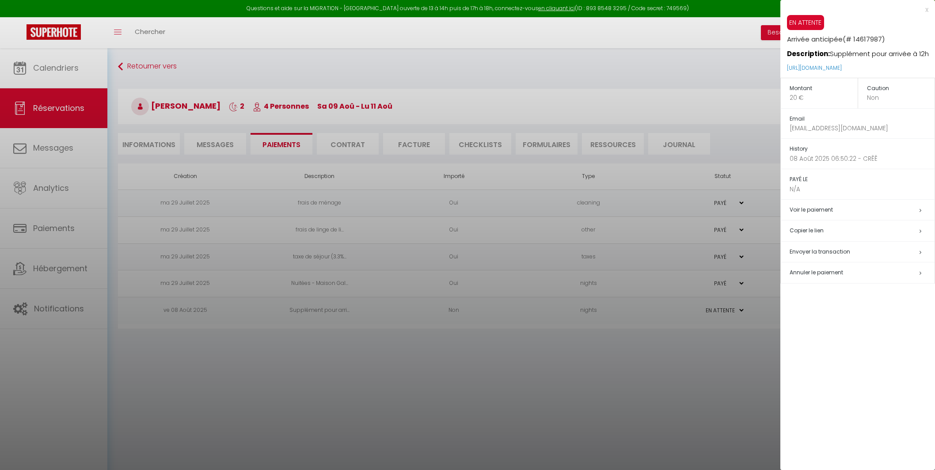
select select "0"
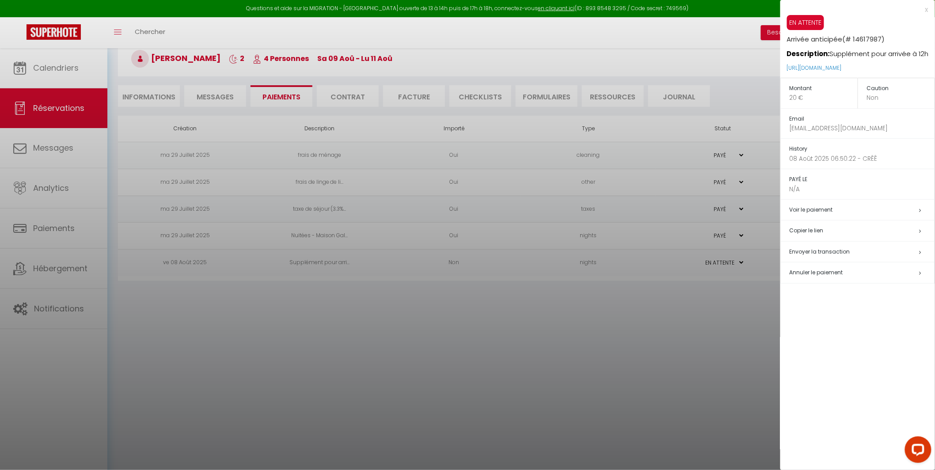
scroll to position [48, 0]
click at [491, 304] on div at bounding box center [467, 235] width 935 height 470
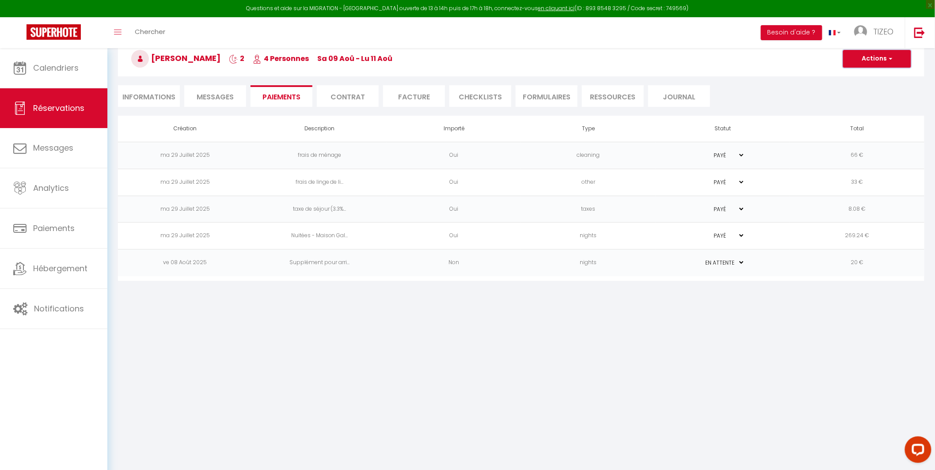
click at [859, 58] on button "Actions" at bounding box center [877, 59] width 68 height 18
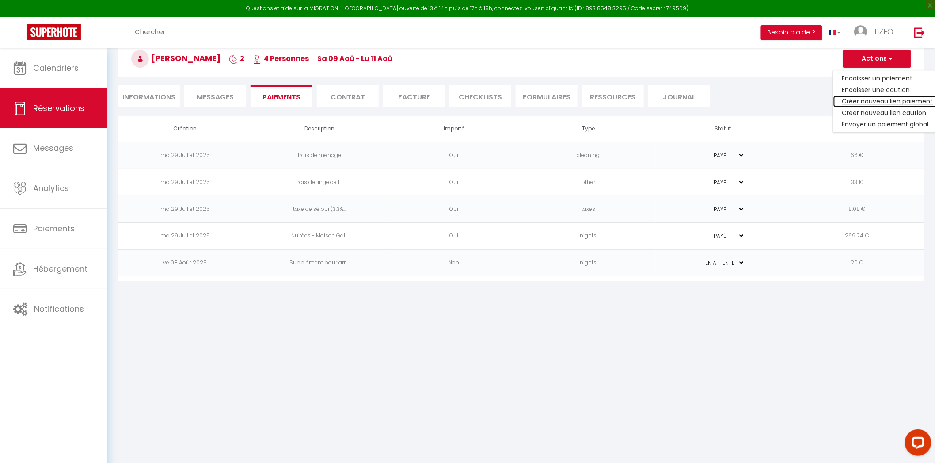
click at [855, 100] on link "Créer nouveau lien paiement" at bounding box center [888, 100] width 109 height 11
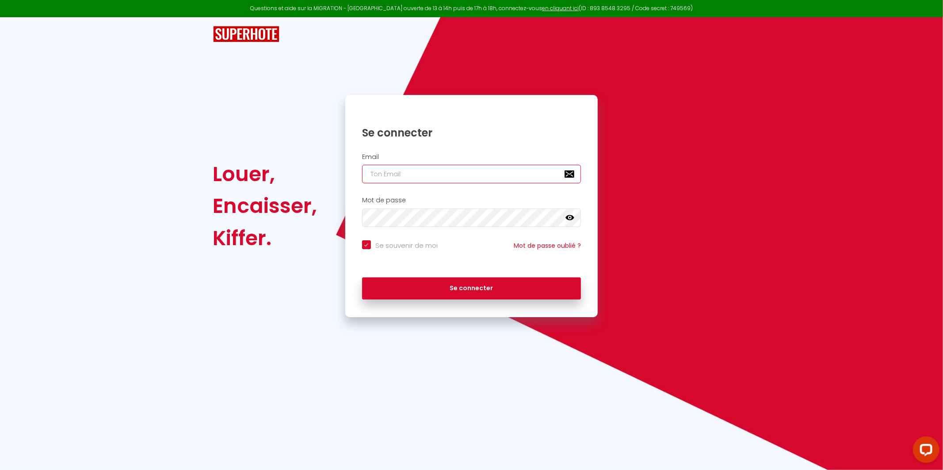
type input "[EMAIL_ADDRESS][DOMAIN_NAME]"
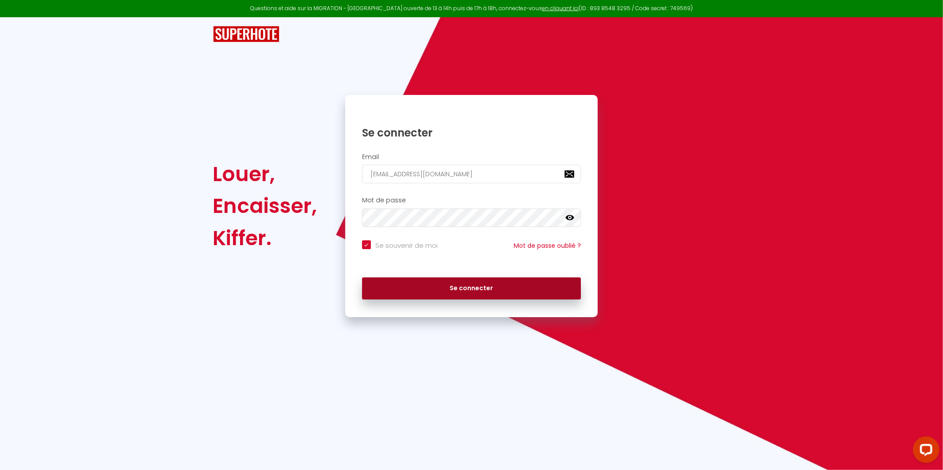
click at [468, 290] on button "Se connecter" at bounding box center [471, 289] width 219 height 22
checkbox input "true"
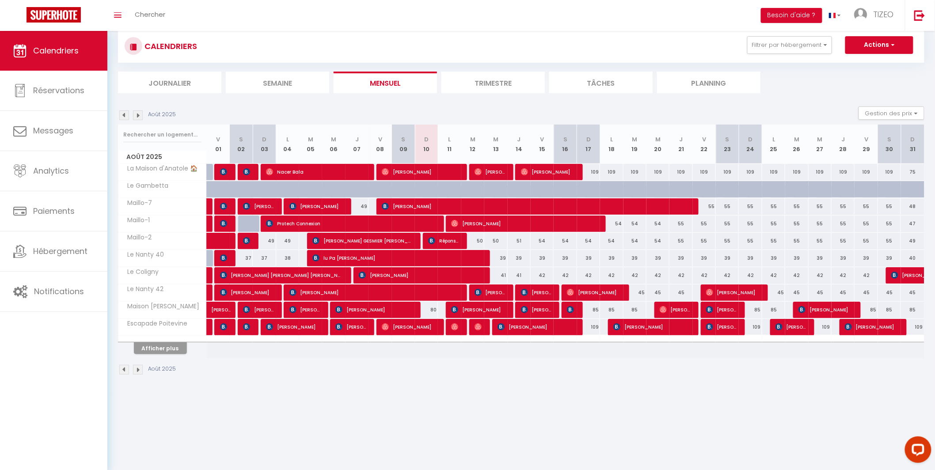
scroll to position [31, 0]
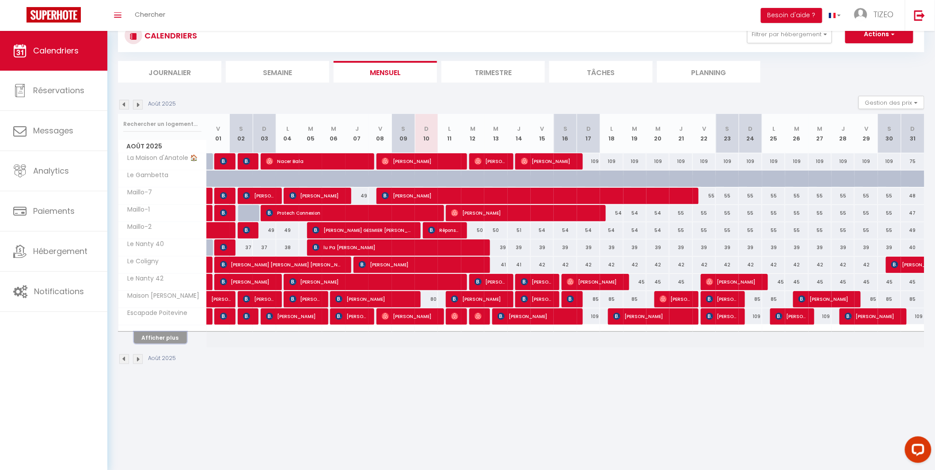
click at [171, 338] on button "Afficher plus" at bounding box center [160, 338] width 53 height 12
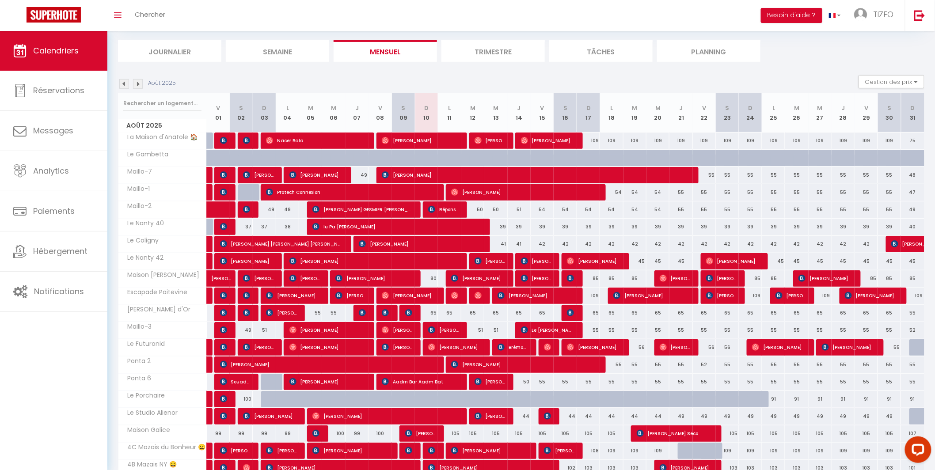
scroll to position [118, 0]
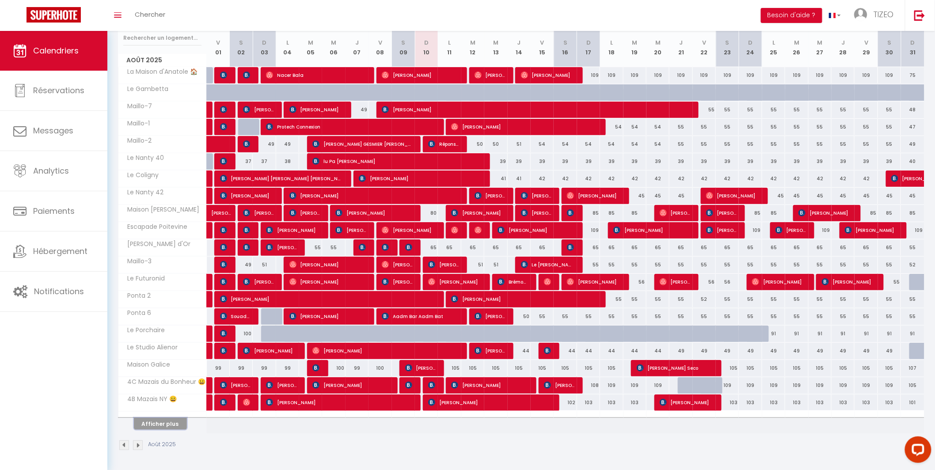
click at [165, 429] on button "Afficher plus" at bounding box center [160, 424] width 53 height 12
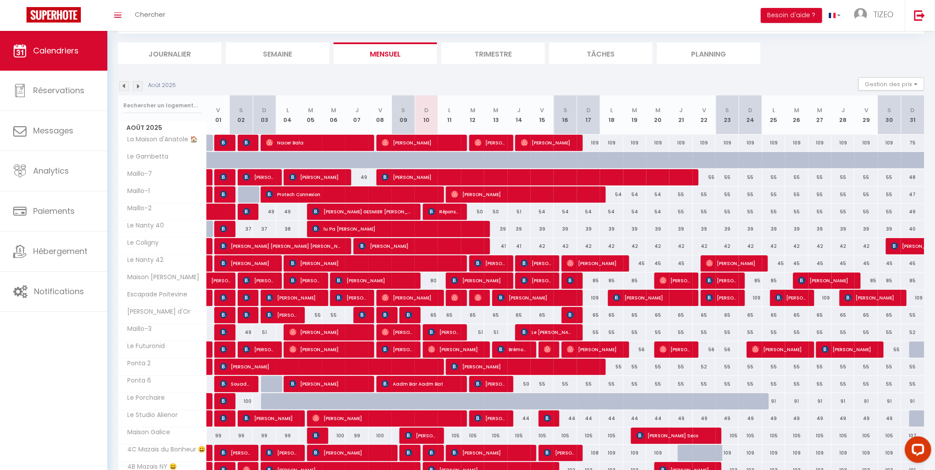
scroll to position [0, 0]
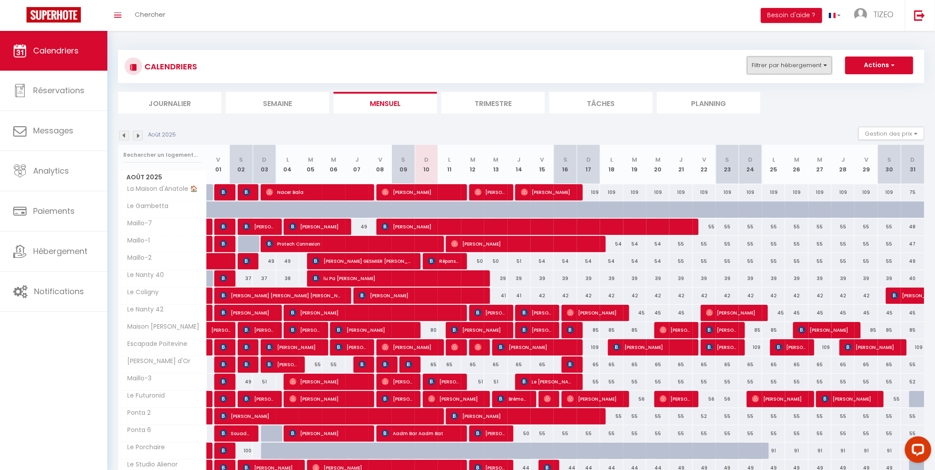
click at [807, 65] on button "Filtrer par hébergement" at bounding box center [790, 66] width 85 height 18
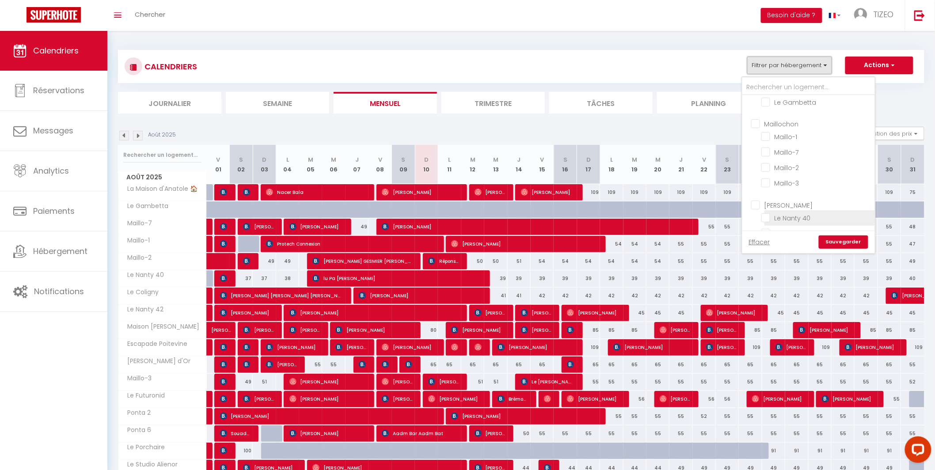
scroll to position [221, 0]
click at [758, 170] on input "Maillochon" at bounding box center [818, 174] width 133 height 9
checkbox input "true"
checkbox input "false"
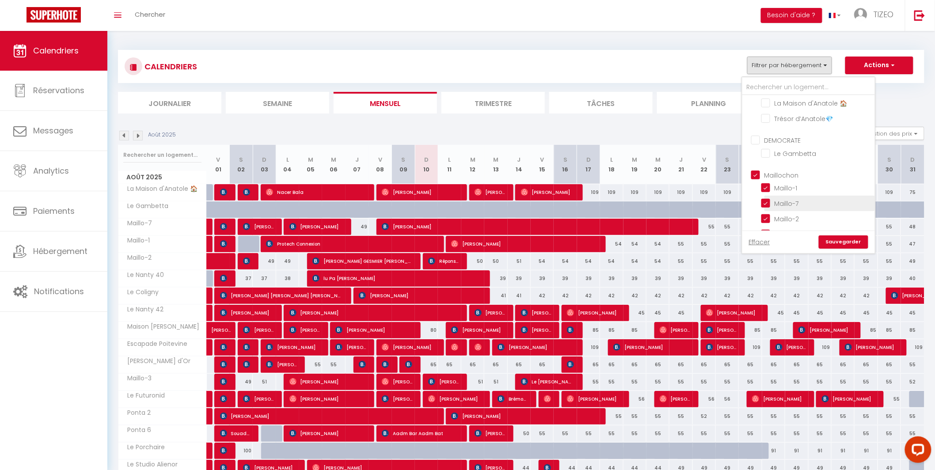
checkbox input "false"
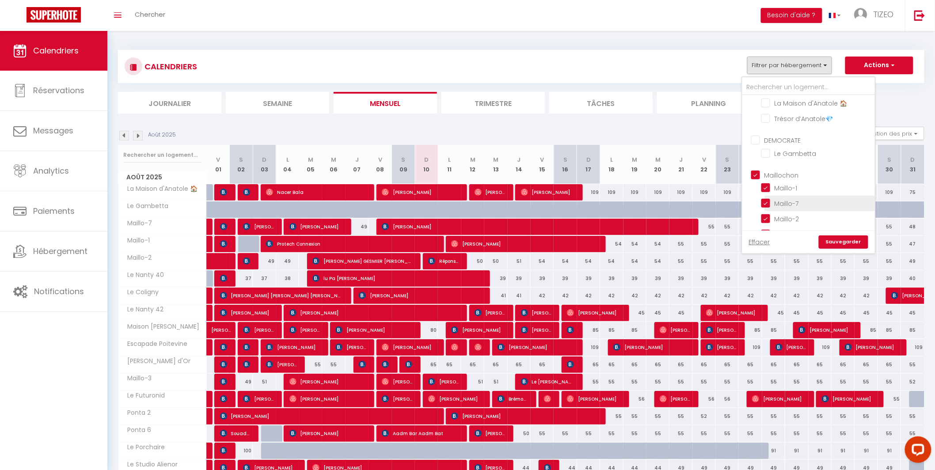
checkbox input "false"
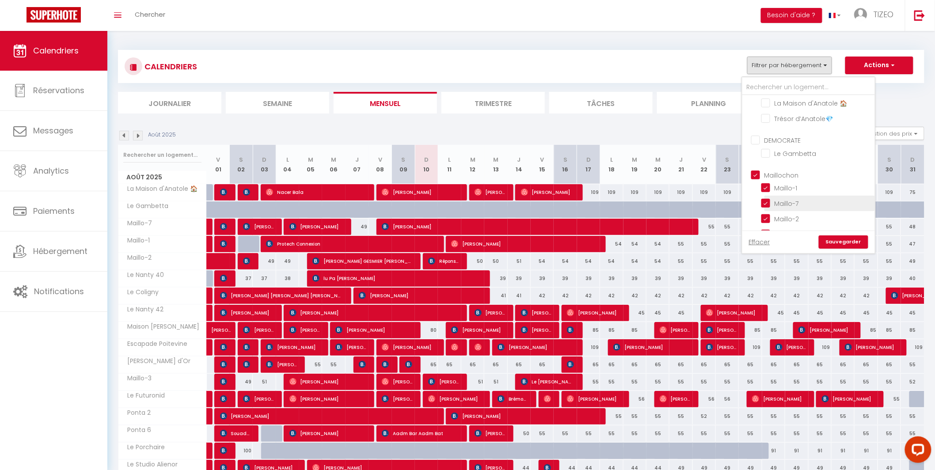
checkbox input "true"
checkbox input "false"
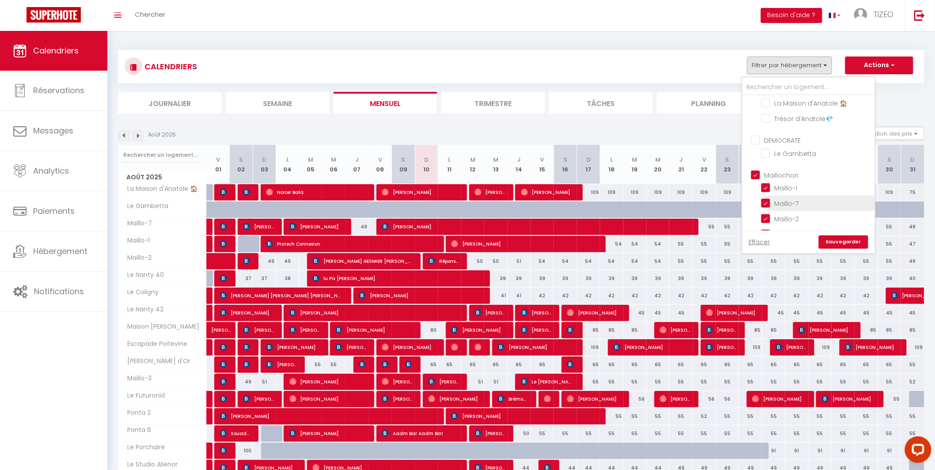
checkbox input "false"
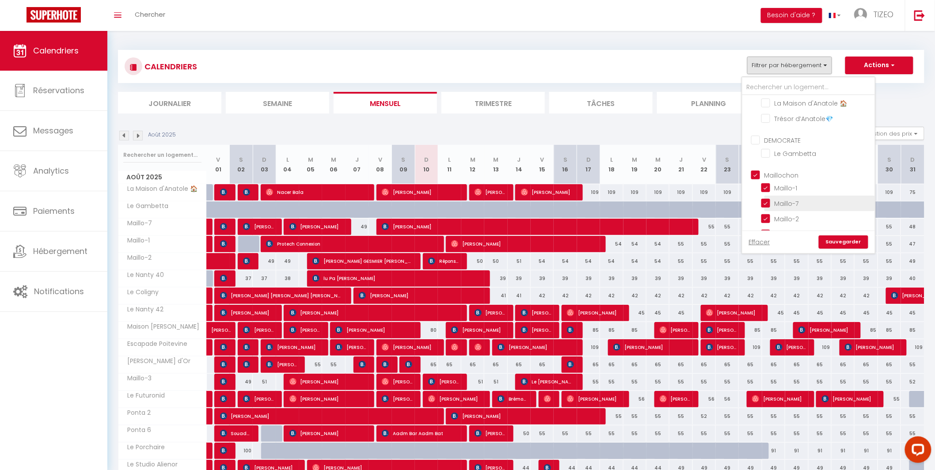
checkbox input "false"
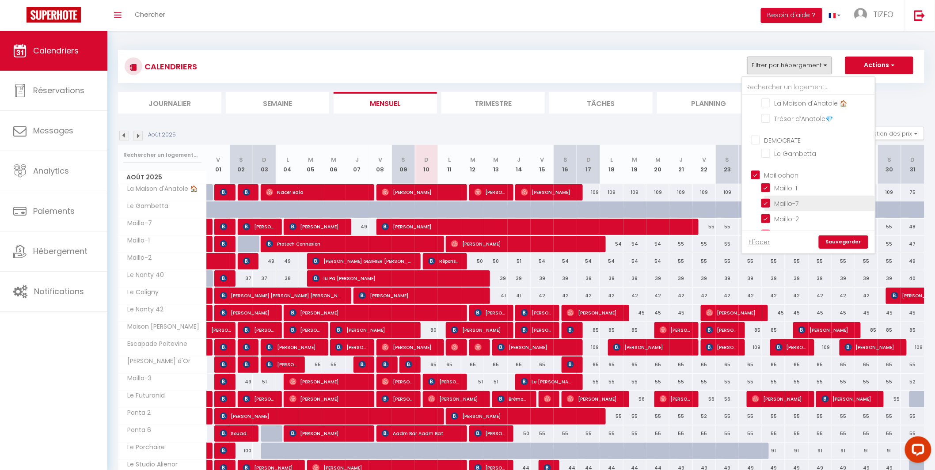
checkbox input "false"
click at [841, 245] on link "Sauvegarder" at bounding box center [844, 242] width 50 height 13
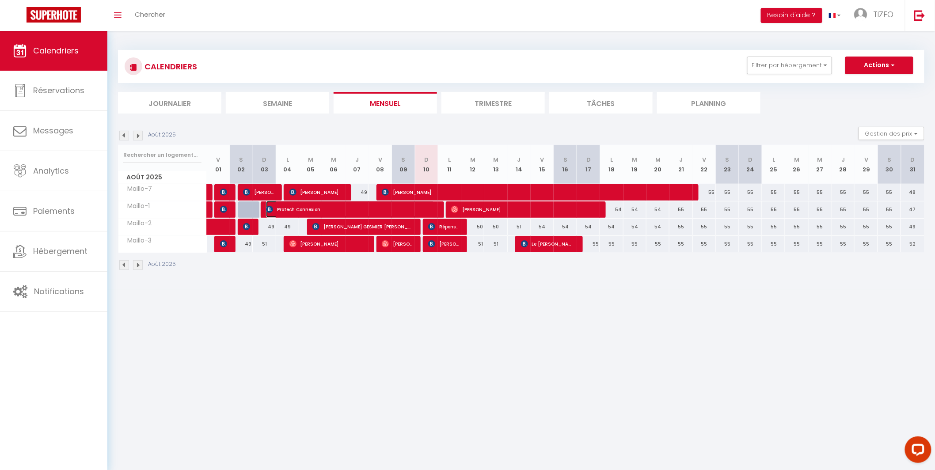
click at [431, 209] on span "Protech Connexion" at bounding box center [350, 209] width 168 height 17
select select "OK"
select select "KO"
select select "0"
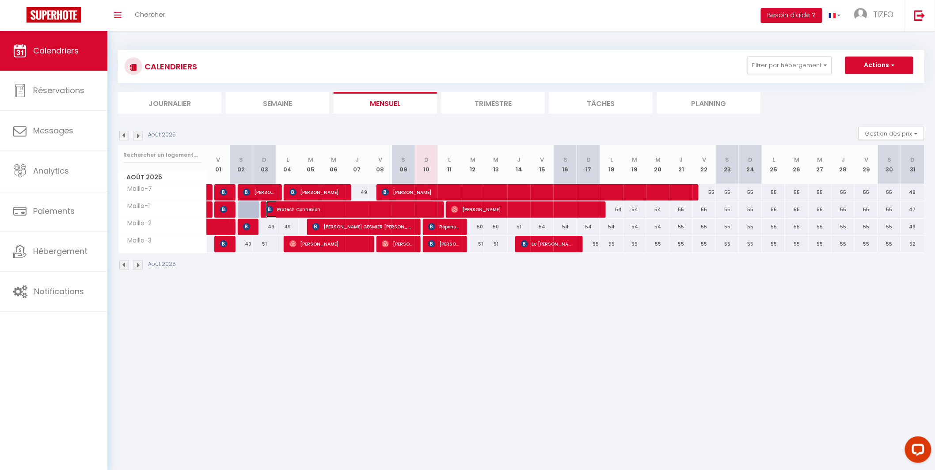
select select "1"
select select
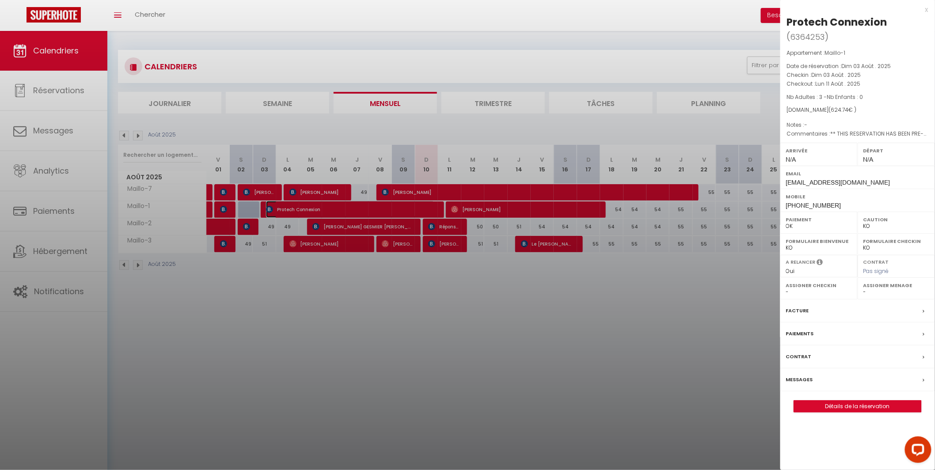
select select "42215"
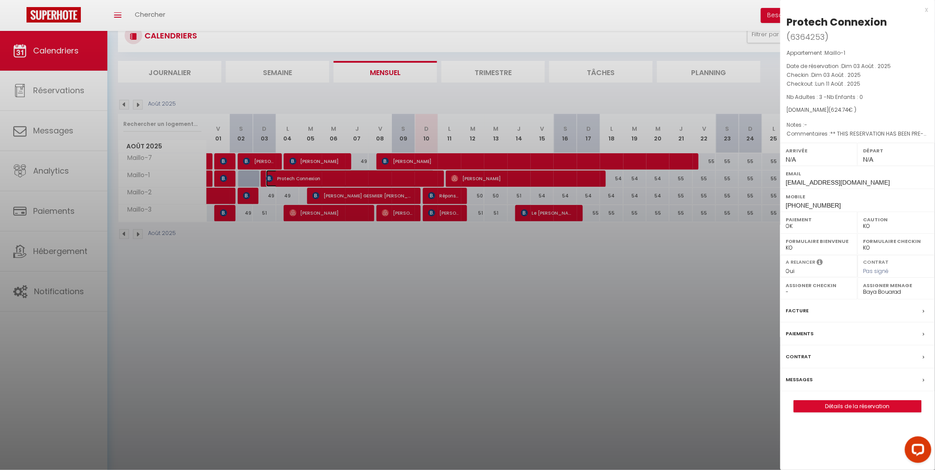
scroll to position [0, 0]
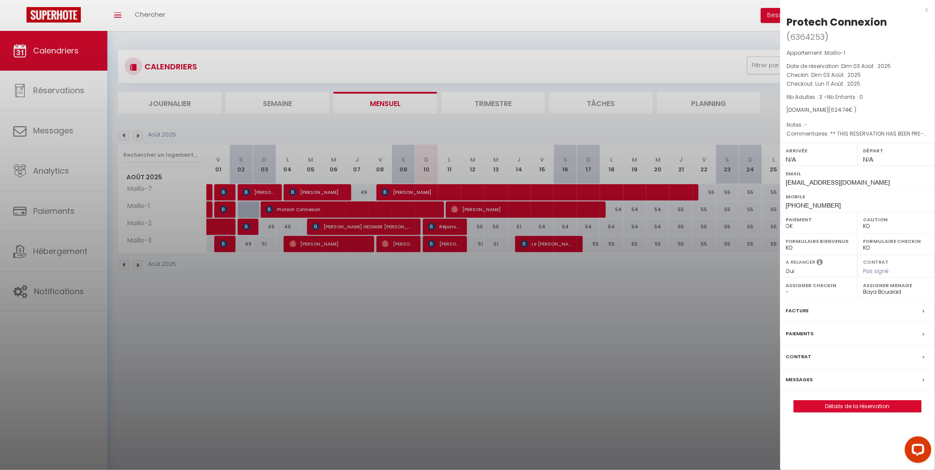
click at [927, 9] on div "x" at bounding box center [855, 9] width 148 height 11
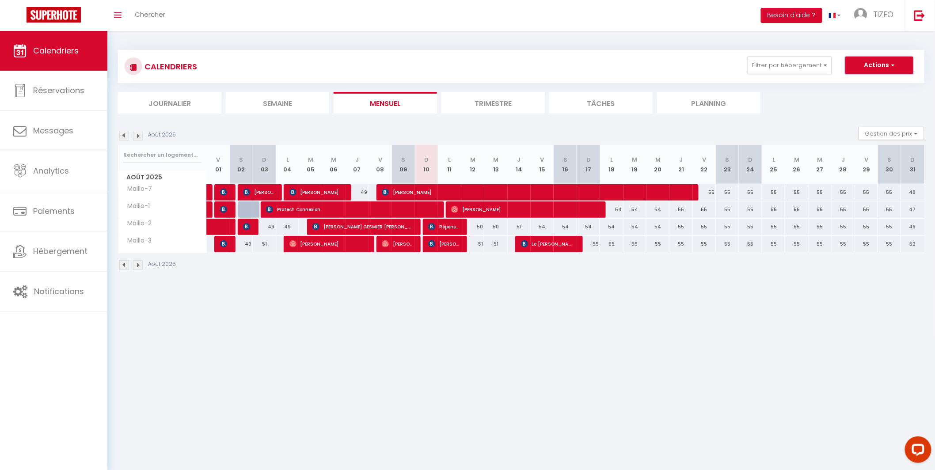
click at [870, 66] on button "Actions" at bounding box center [880, 66] width 68 height 18
click at [787, 67] on button "Filtrer par hébergement" at bounding box center [790, 66] width 85 height 18
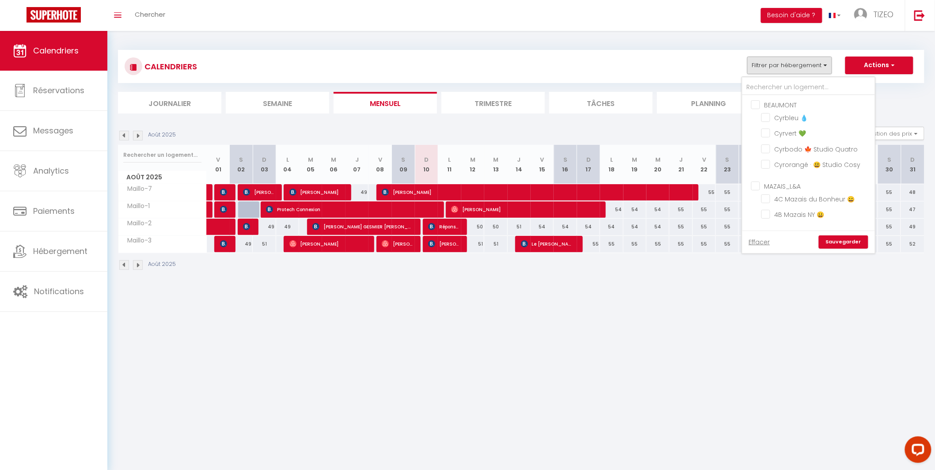
click at [756, 106] on input "BEAUMONT" at bounding box center [818, 104] width 133 height 9
checkbox input "true"
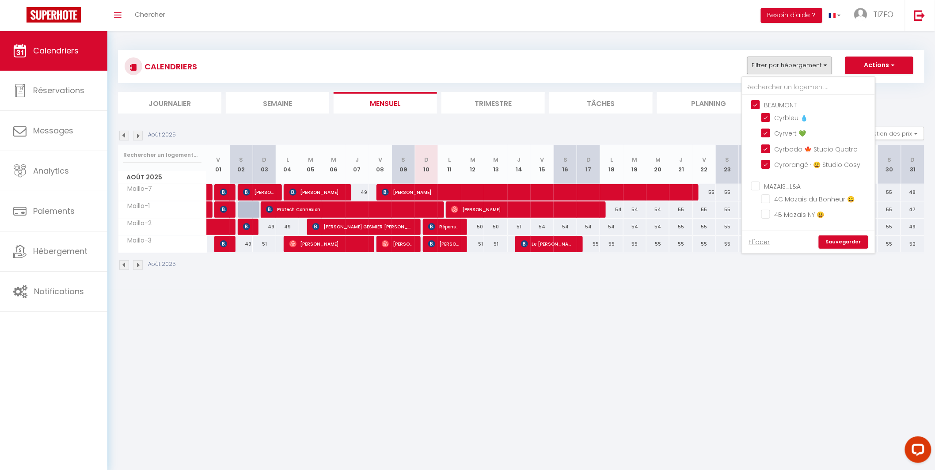
checkbox input "true"
checkbox input "false"
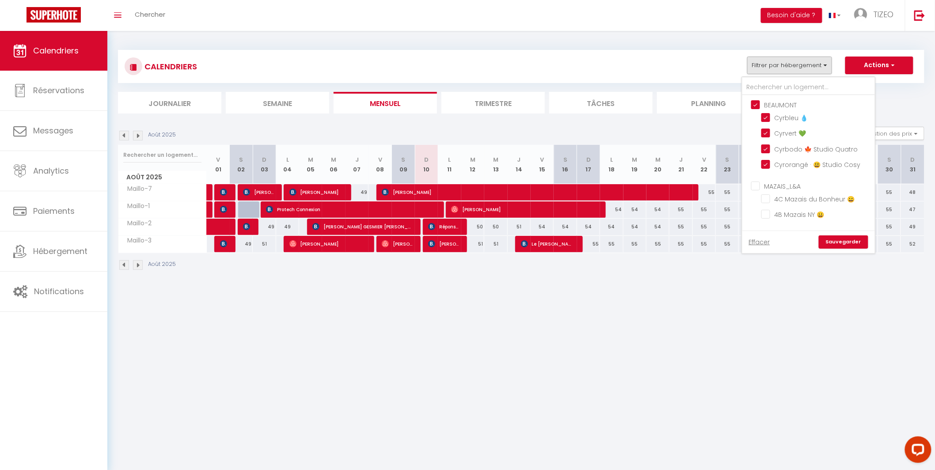
checkbox input "false"
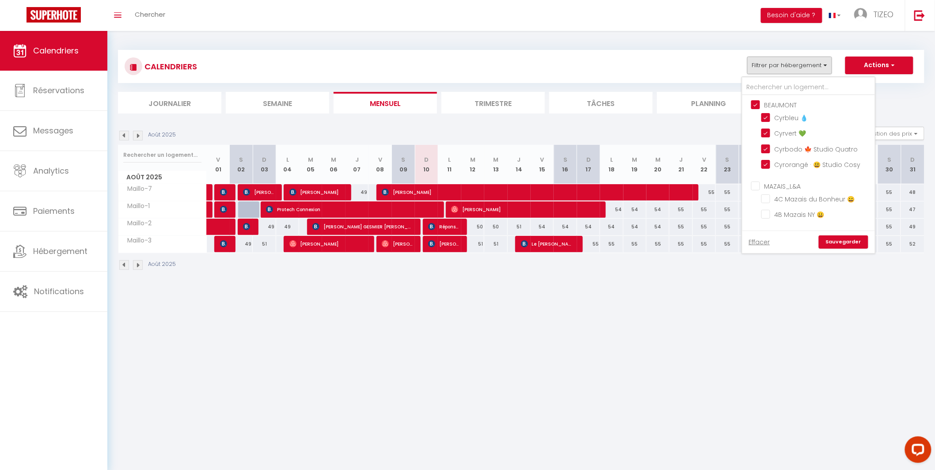
checkbox input "false"
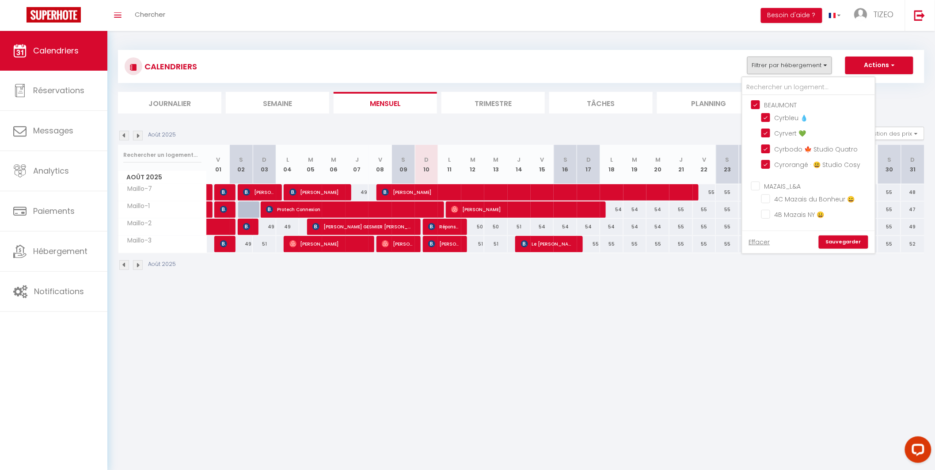
checkbox input "false"
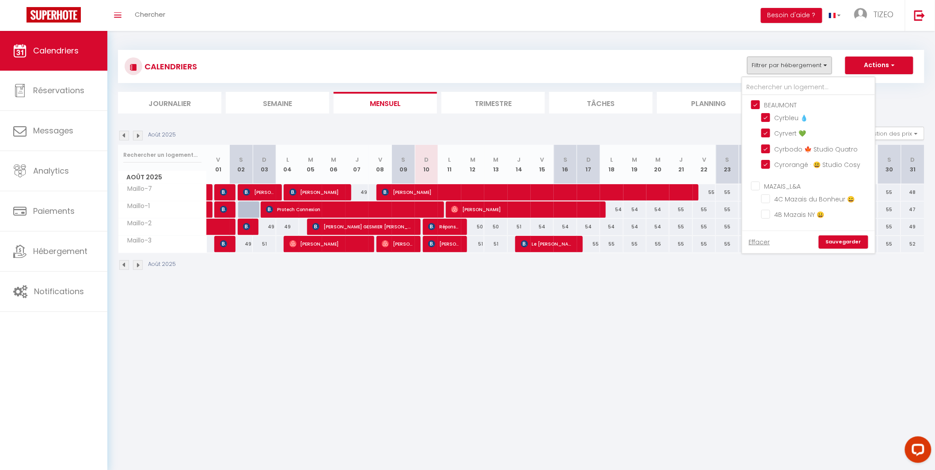
checkbox input "false"
click at [752, 188] on ul "MAZAIS_L&A 4C Mazais du Bonheur 😀 4B Mazais NY 😀" at bounding box center [809, 202] width 133 height 50
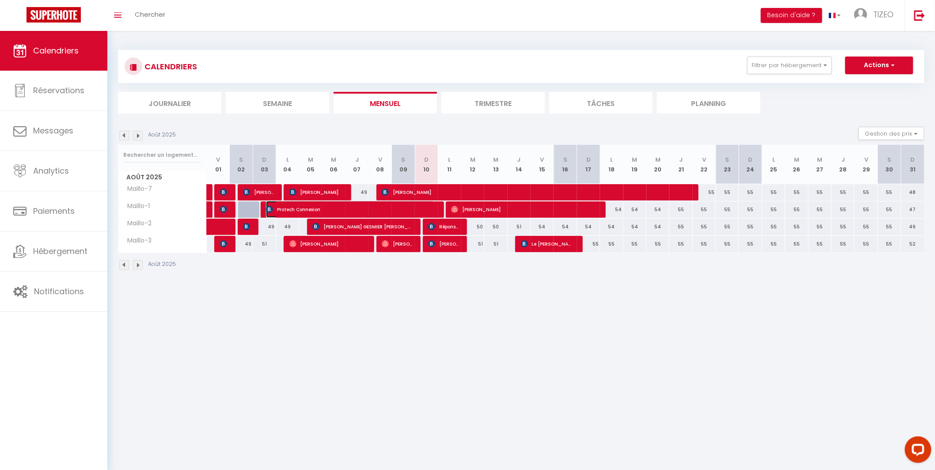
click at [397, 209] on span "Protech Connexion" at bounding box center [350, 209] width 168 height 17
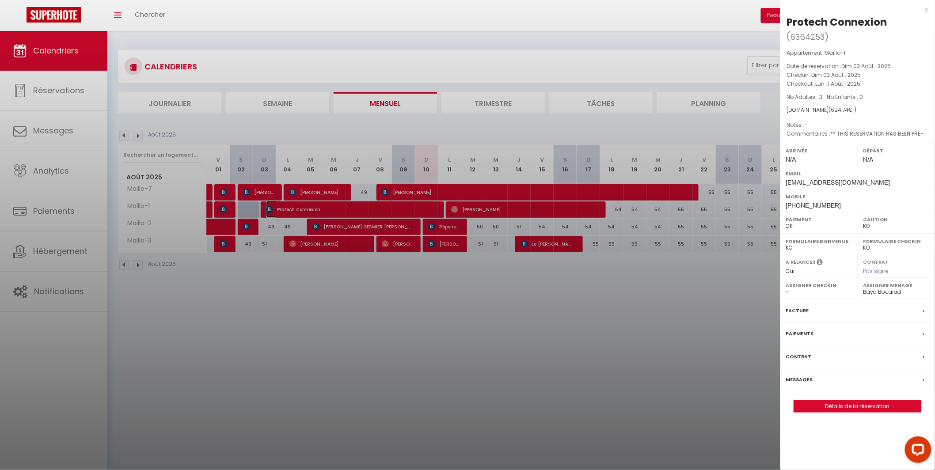
scroll to position [5, 0]
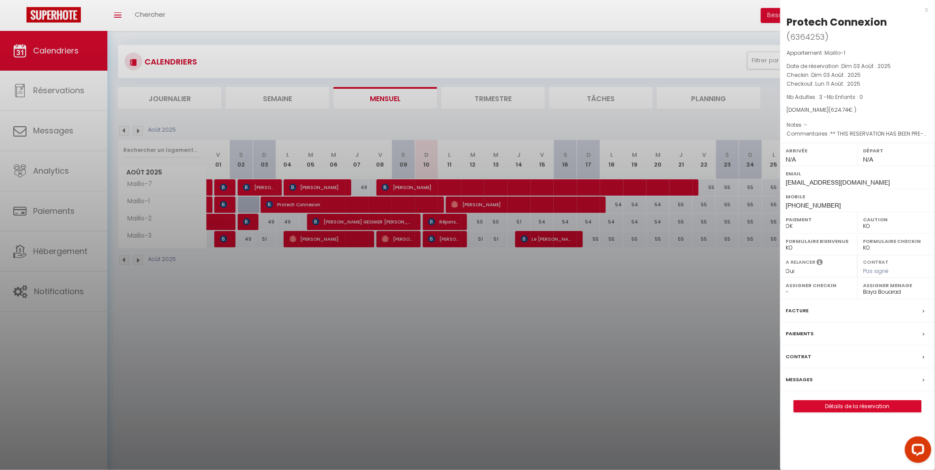
click at [709, 278] on div at bounding box center [467, 235] width 935 height 470
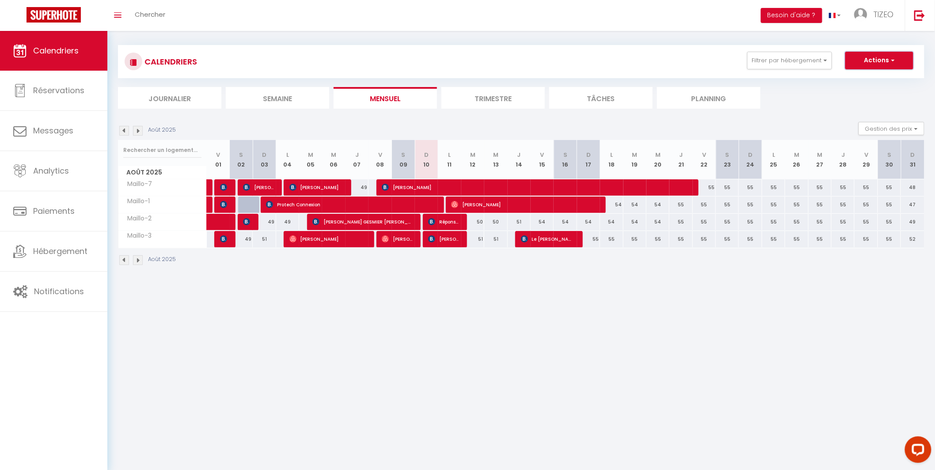
click at [870, 63] on button "Actions" at bounding box center [880, 61] width 68 height 18
click at [868, 56] on button "Actions" at bounding box center [880, 61] width 68 height 18
click at [870, 62] on button "Actions" at bounding box center [880, 61] width 68 height 18
click at [866, 80] on link "Nouvelle réservation" at bounding box center [870, 80] width 77 height 13
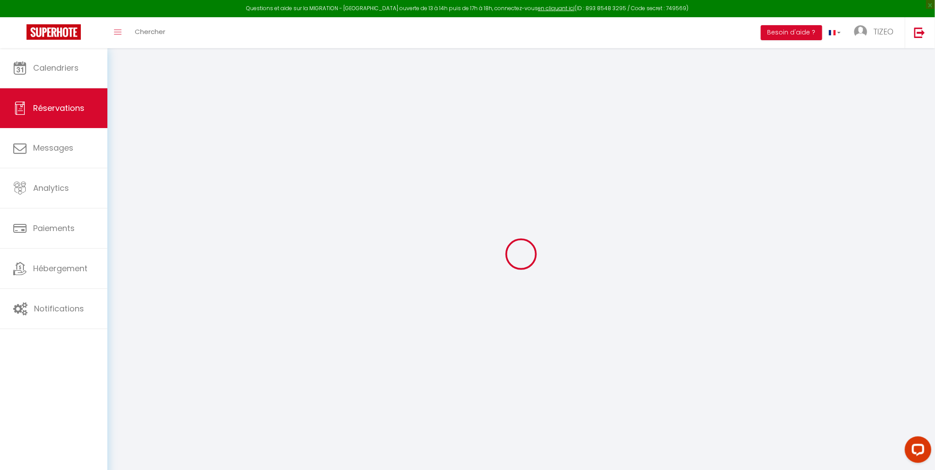
select select
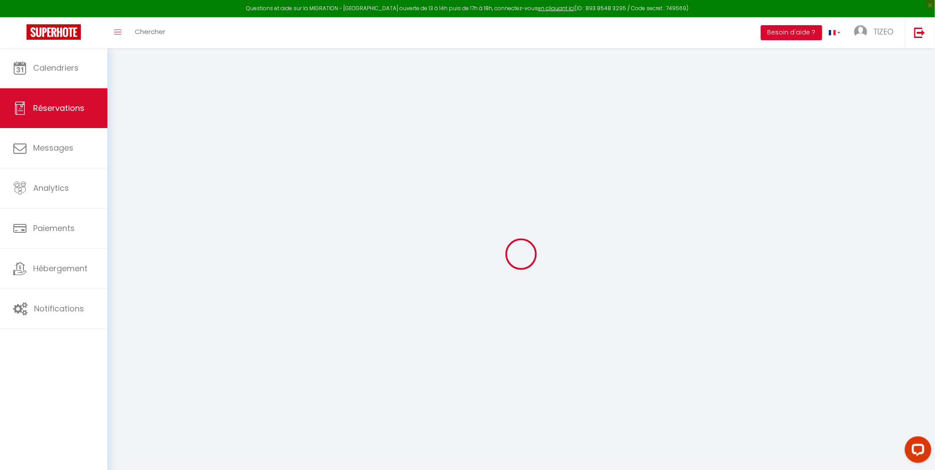
select select
checkbox input "false"
select select
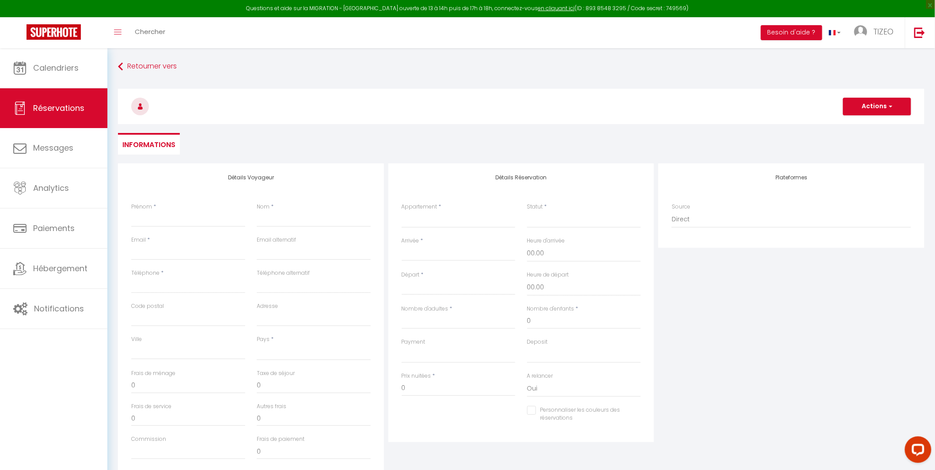
select select
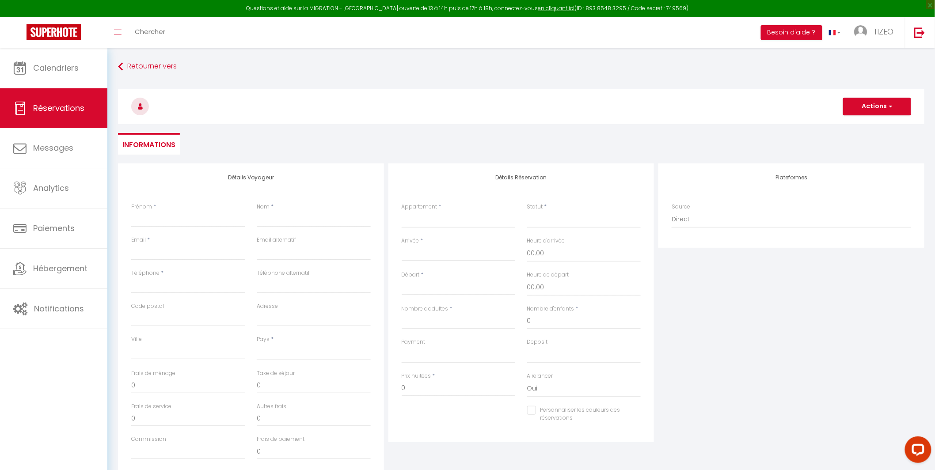
select select
checkbox input "false"
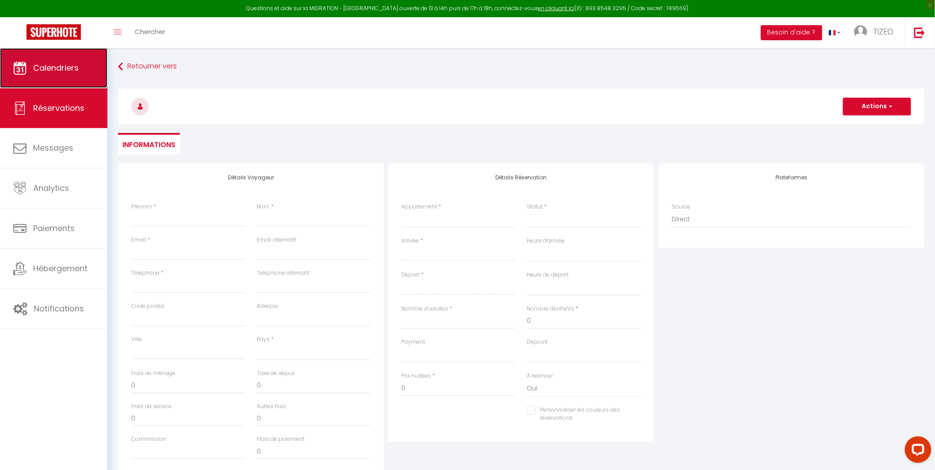
click at [42, 72] on span "Calendriers" at bounding box center [56, 67] width 46 height 11
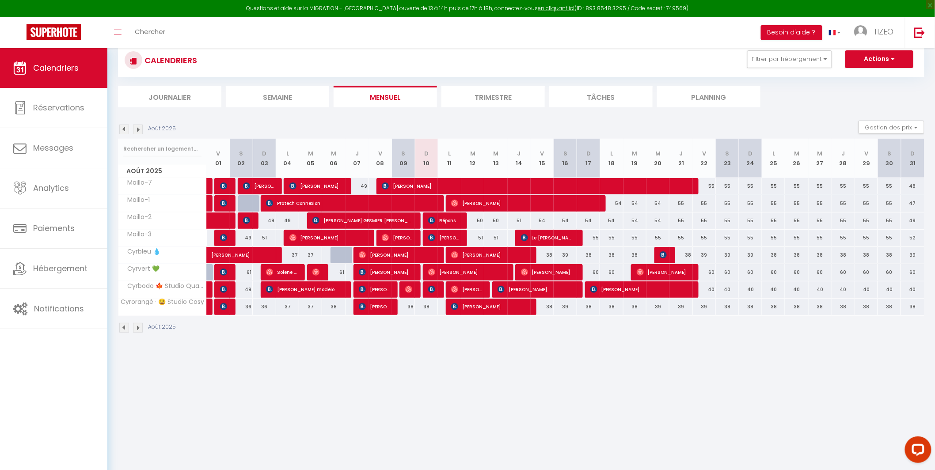
scroll to position [48, 0]
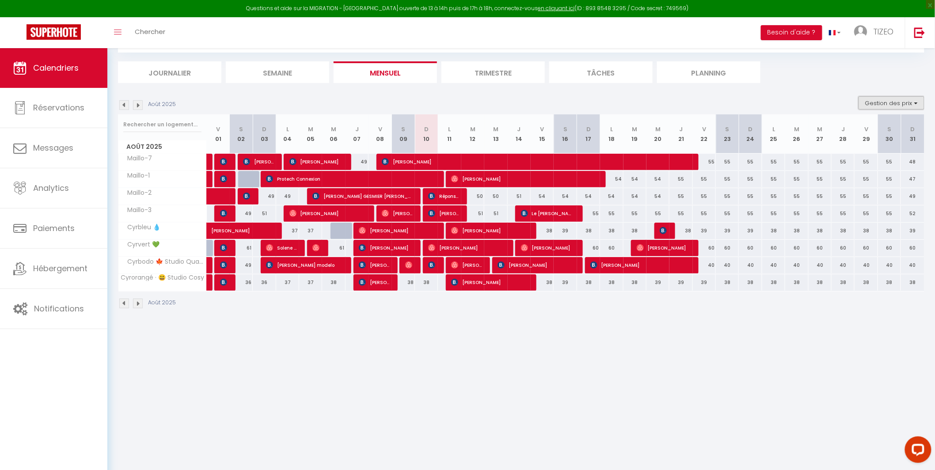
click at [889, 100] on button "Gestion des prix" at bounding box center [892, 102] width 66 height 13
click at [875, 103] on button "Gestion des prix" at bounding box center [892, 102] width 66 height 13
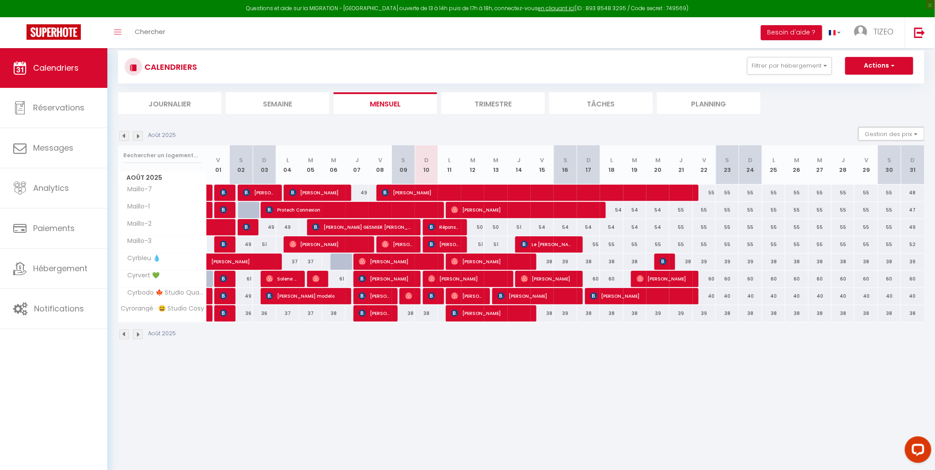
scroll to position [0, 0]
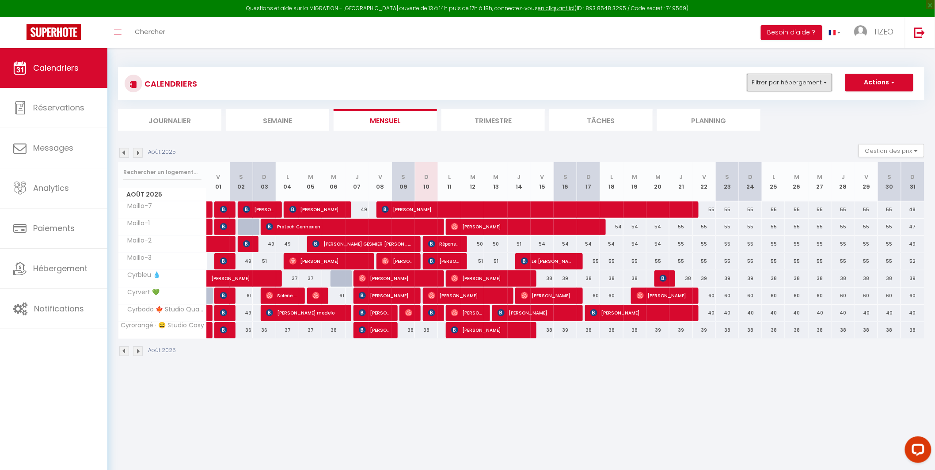
click at [800, 84] on button "Filtrer par hébergement" at bounding box center [790, 83] width 85 height 18
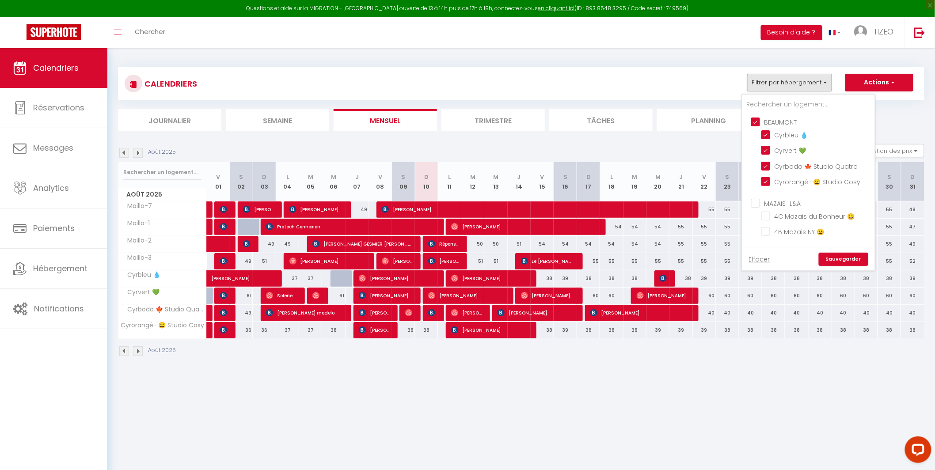
click at [759, 201] on input "MAZAIS_L&A" at bounding box center [818, 202] width 133 height 9
checkbox input "true"
checkbox input "false"
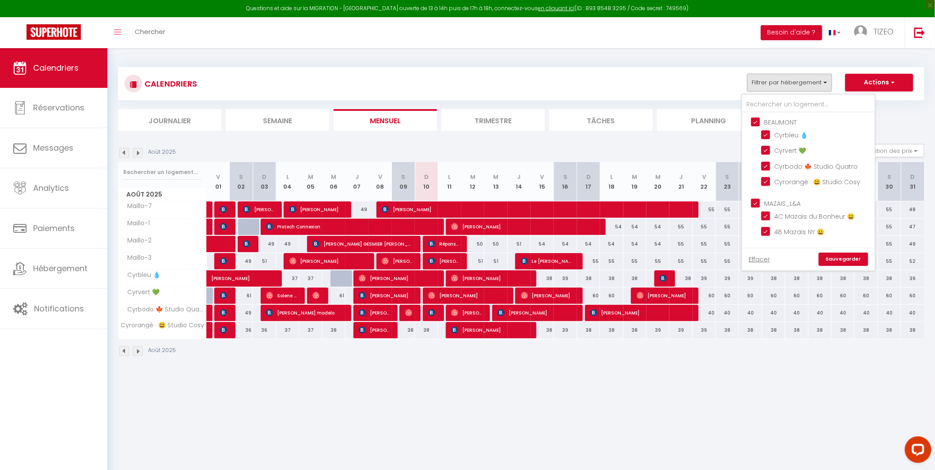
checkbox input "false"
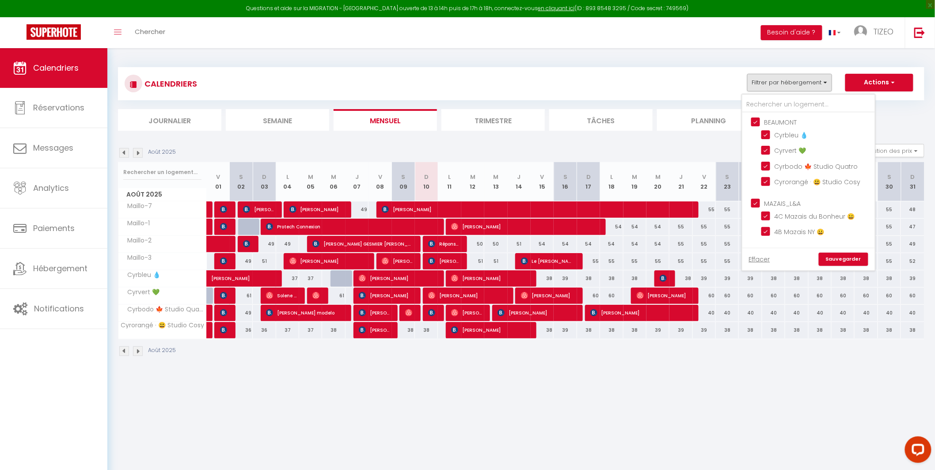
checkbox input "false"
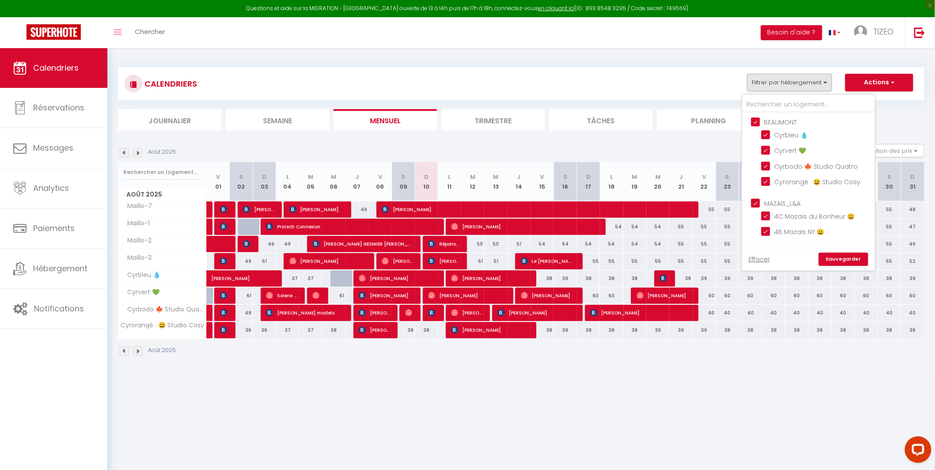
checkbox input "false"
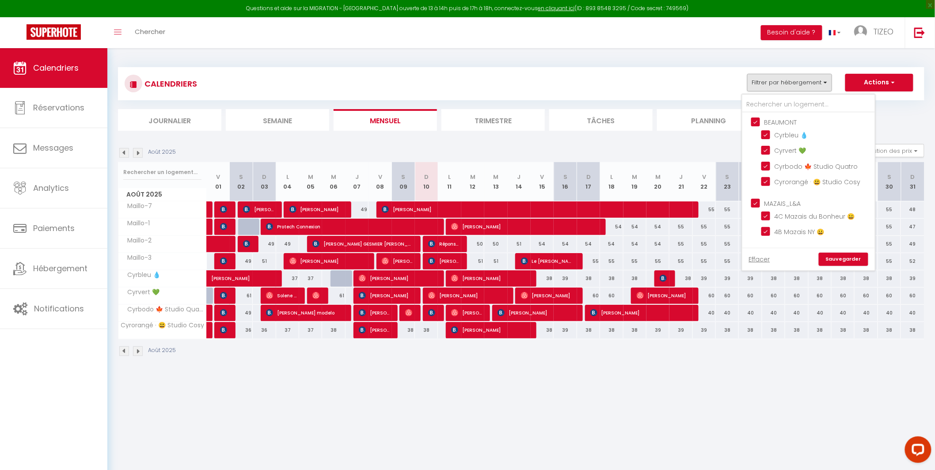
checkbox input "false"
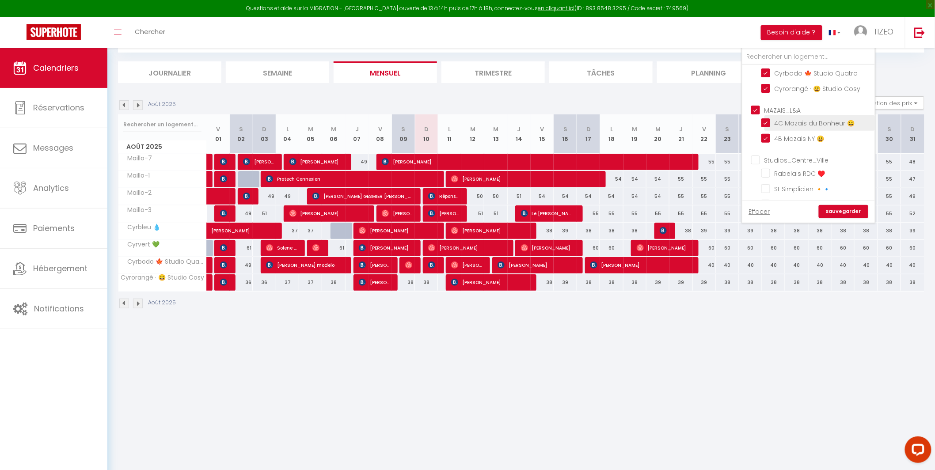
scroll to position [51, 0]
click at [760, 152] on input "Studios_Centre_Ville" at bounding box center [818, 153] width 133 height 9
checkbox input "true"
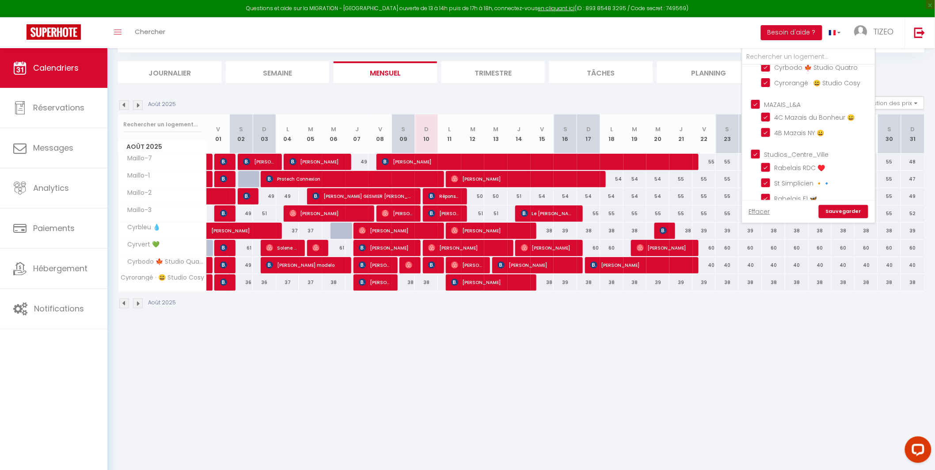
checkbox input "true"
checkbox input "false"
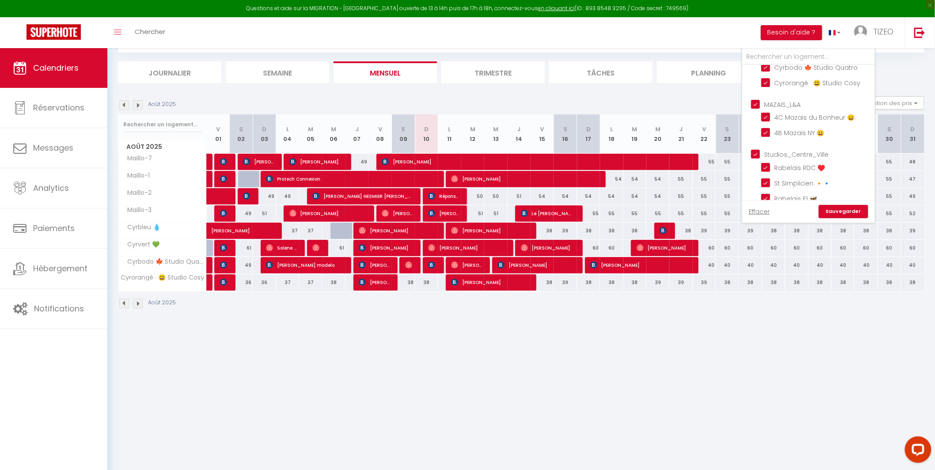
checkbox input "false"
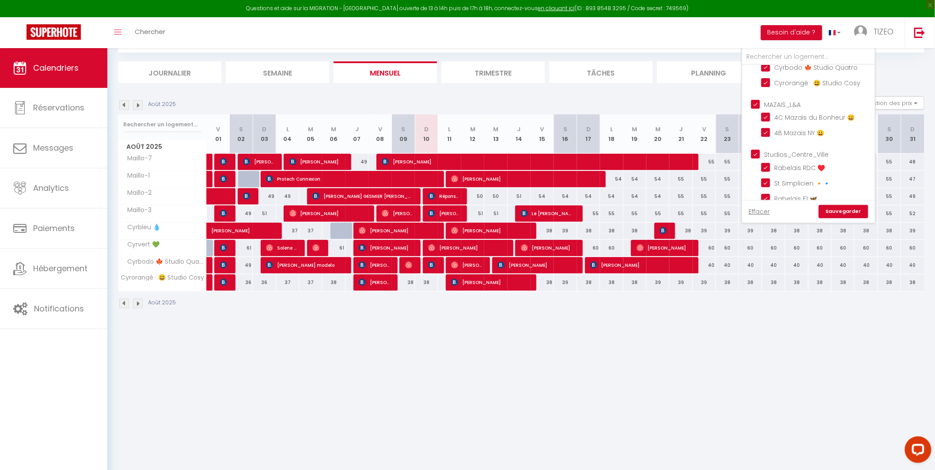
checkbox input "false"
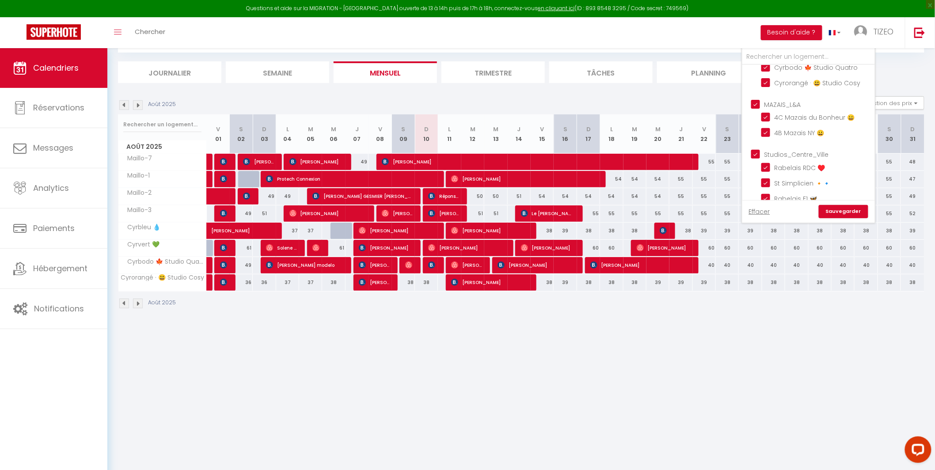
checkbox input "false"
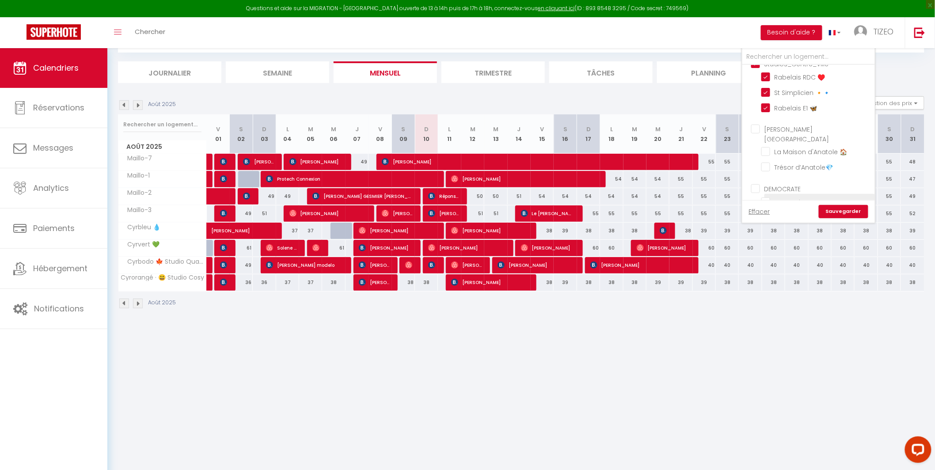
scroll to position [131, 0]
click at [760, 137] on input "[PERSON_NAME][GEOGRAPHIC_DATA]" at bounding box center [818, 139] width 133 height 9
checkbox input "true"
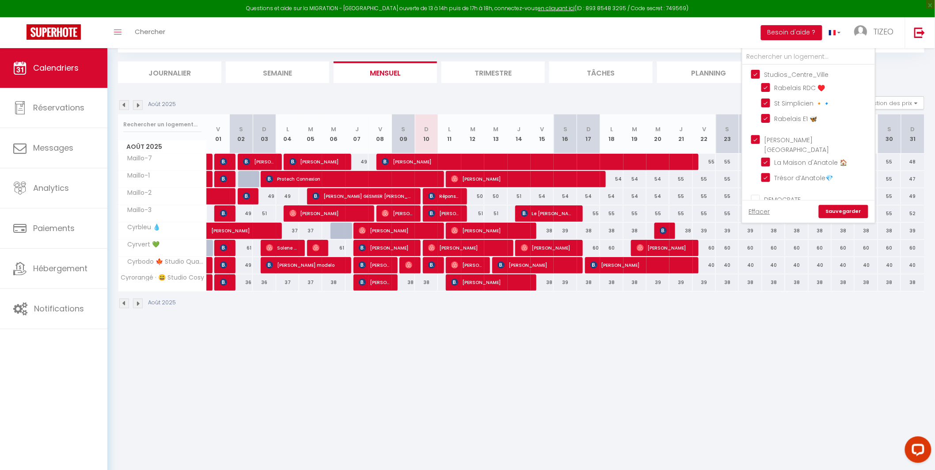
checkbox input "false"
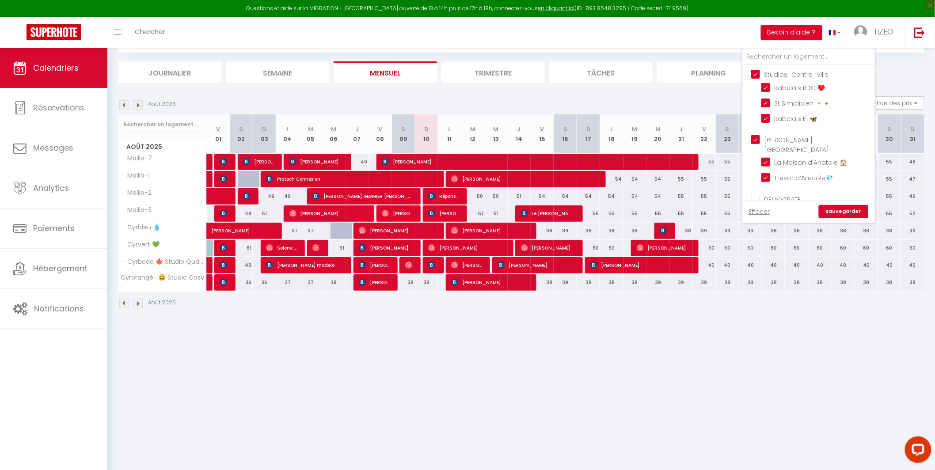
checkbox input "false"
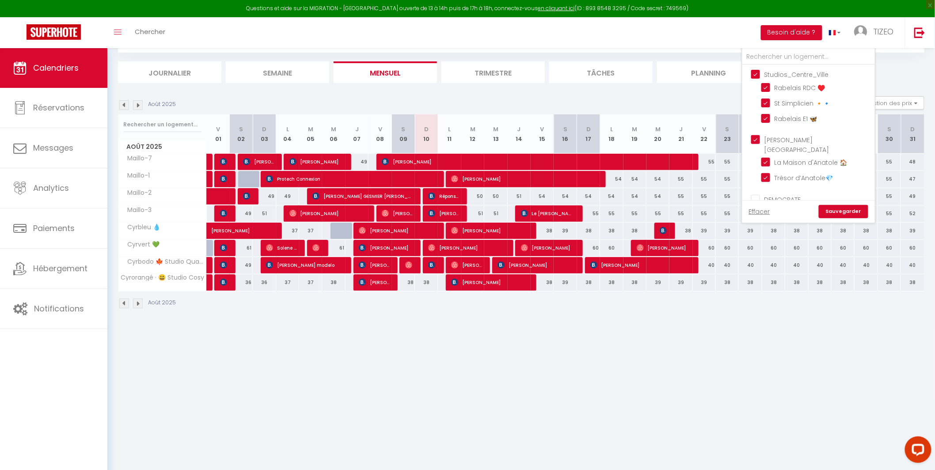
checkbox input "false"
click at [757, 110] on input "[PERSON_NAME]" at bounding box center [818, 114] width 133 height 9
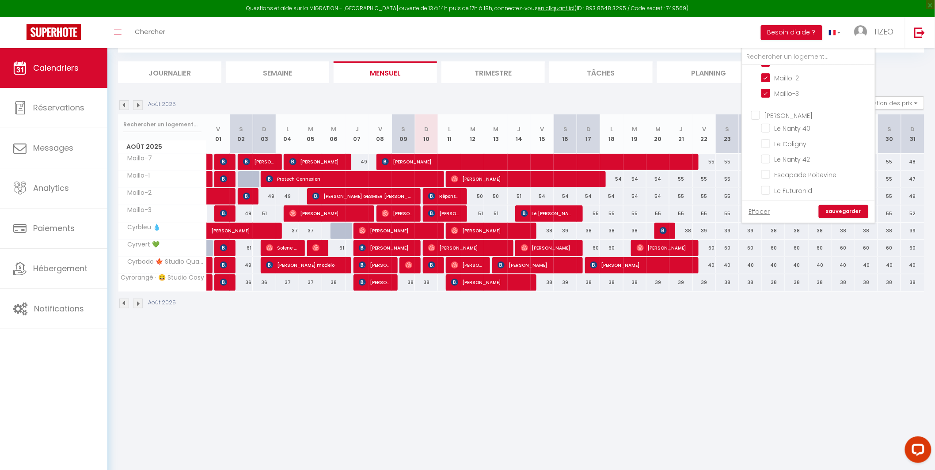
checkbox input "true"
checkbox input "false"
checkbox input "true"
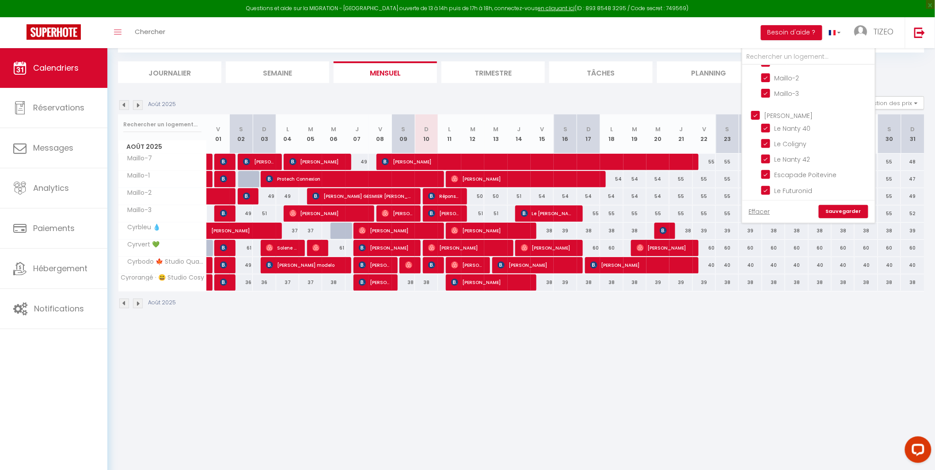
checkbox input "true"
checkbox input "false"
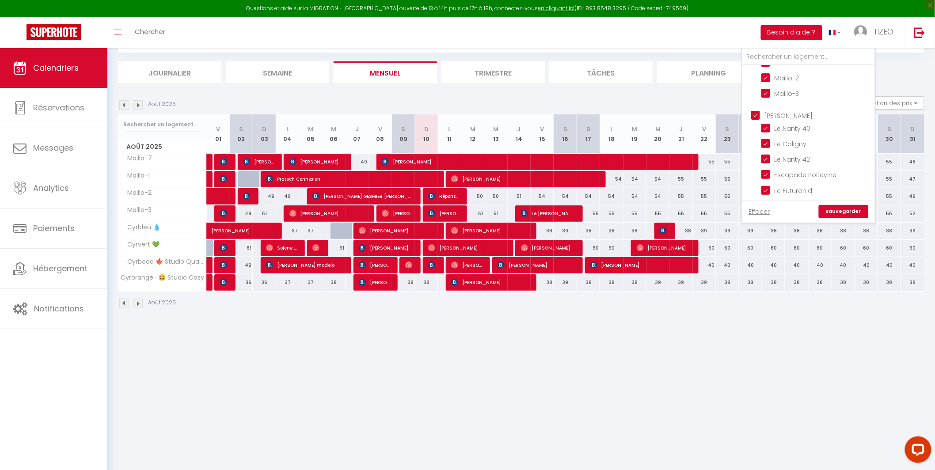
checkbox input "false"
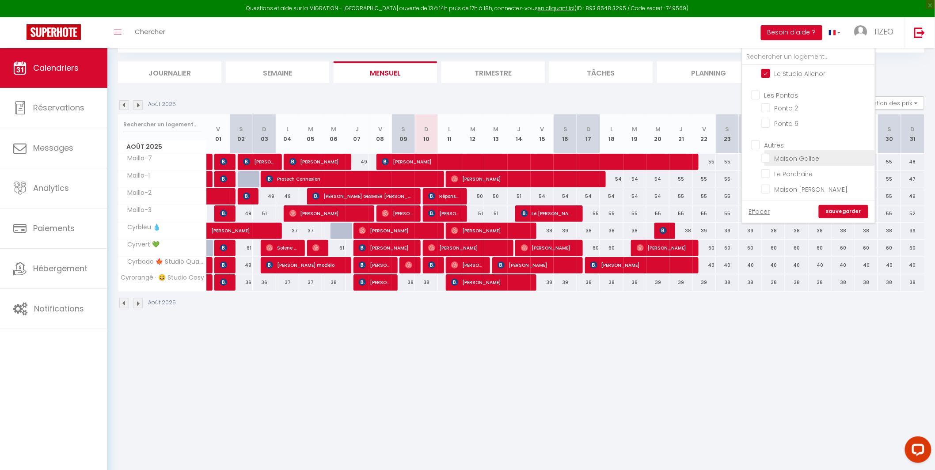
click at [769, 153] on input "Maison Galice" at bounding box center [817, 157] width 111 height 9
checkbox input "true"
checkbox input "false"
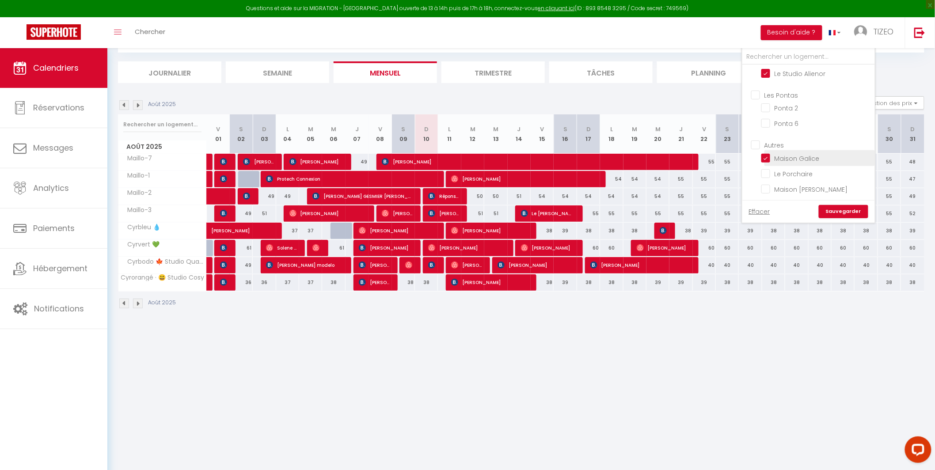
checkbox input "false"
click at [759, 90] on input "Les Pontas" at bounding box center [818, 94] width 133 height 9
checkbox input "true"
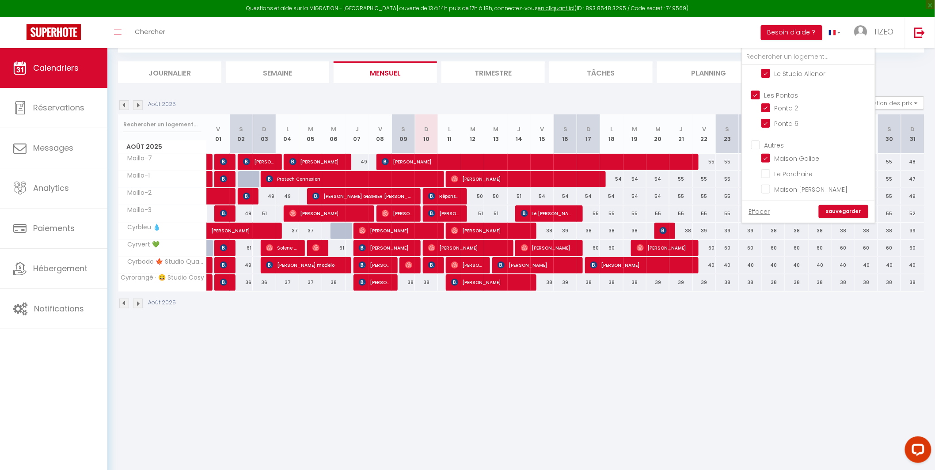
checkbox input "false"
checkbox input "true"
checkbox input "false"
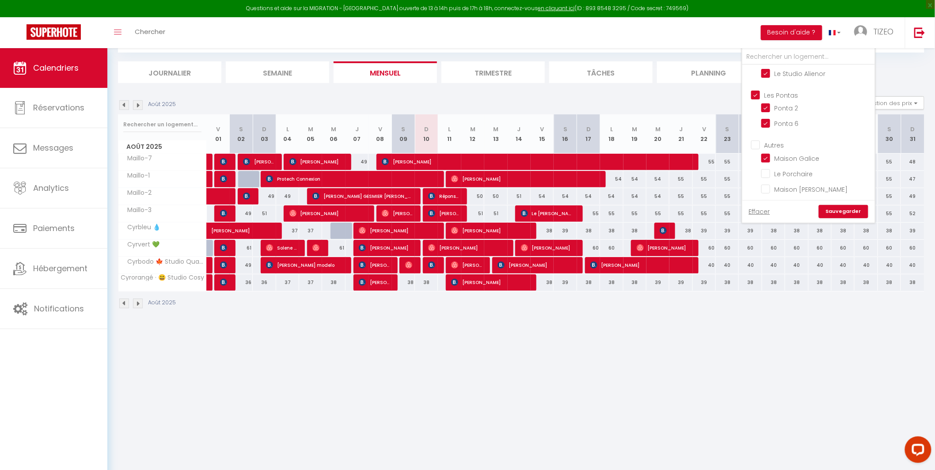
checkbox input "false"
click at [836, 212] on link "Sauvegarder" at bounding box center [844, 211] width 50 height 13
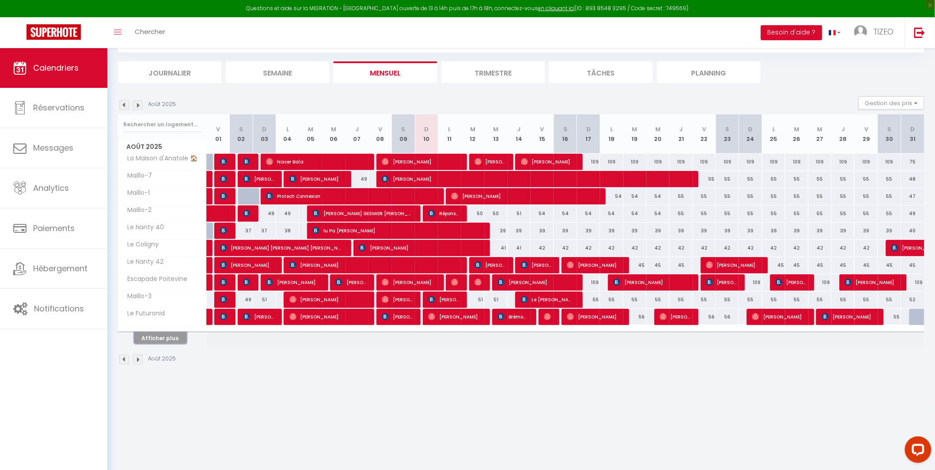
click at [161, 339] on button "Afficher plus" at bounding box center [160, 338] width 53 height 12
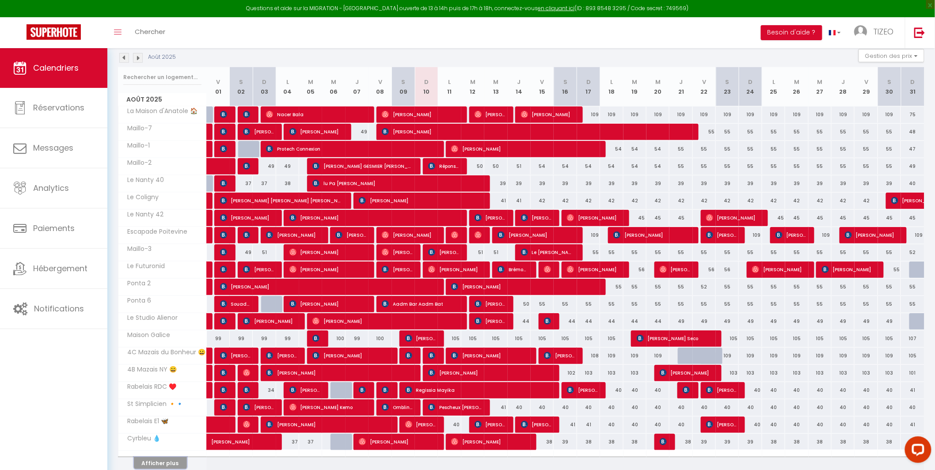
scroll to position [94, 0]
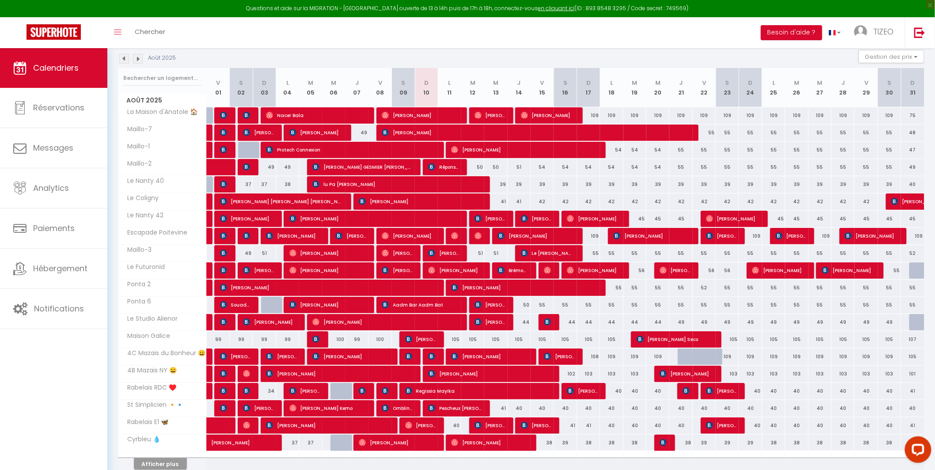
click at [435, 151] on div at bounding box center [426, 150] width 23 height 17
type input "50"
type input "Dim 10 Août 2025"
type input "Lun 11 Août 2025"
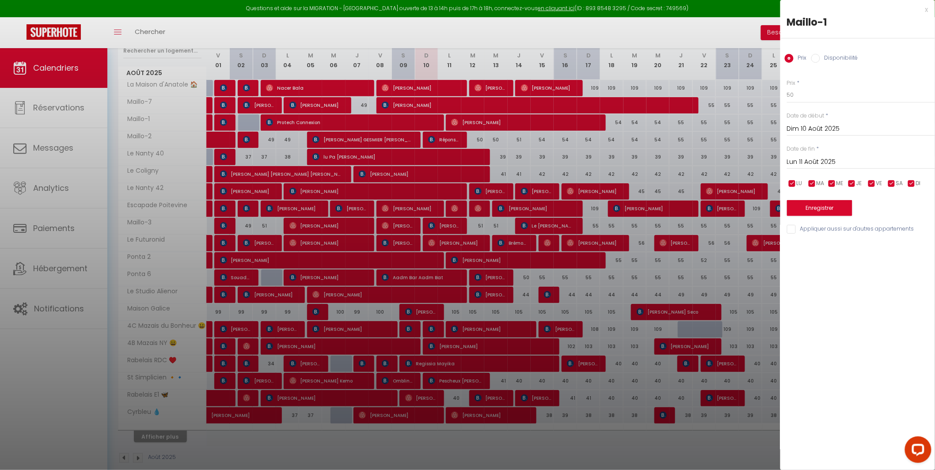
scroll to position [135, 0]
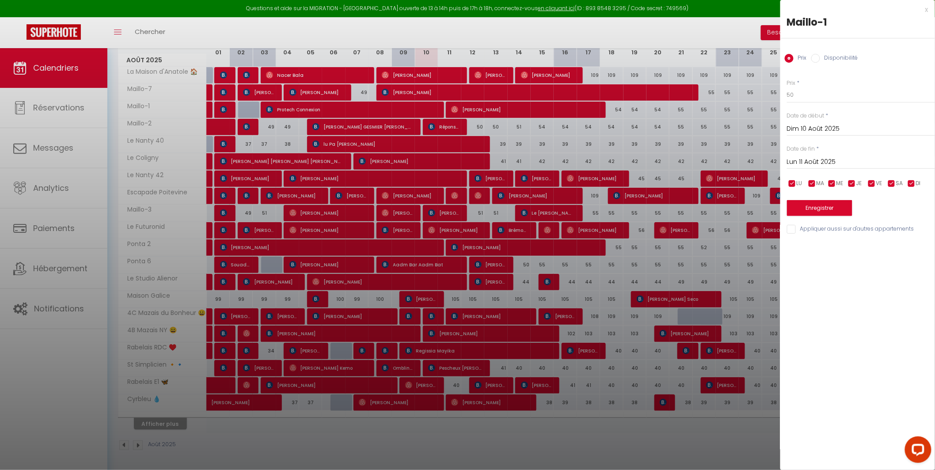
click at [157, 431] on div at bounding box center [467, 235] width 935 height 470
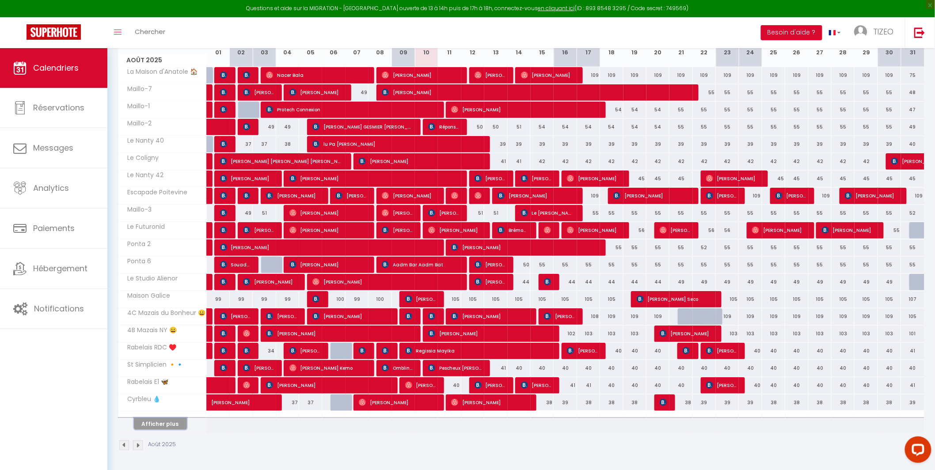
click at [170, 425] on button "Afficher plus" at bounding box center [160, 424] width 53 height 12
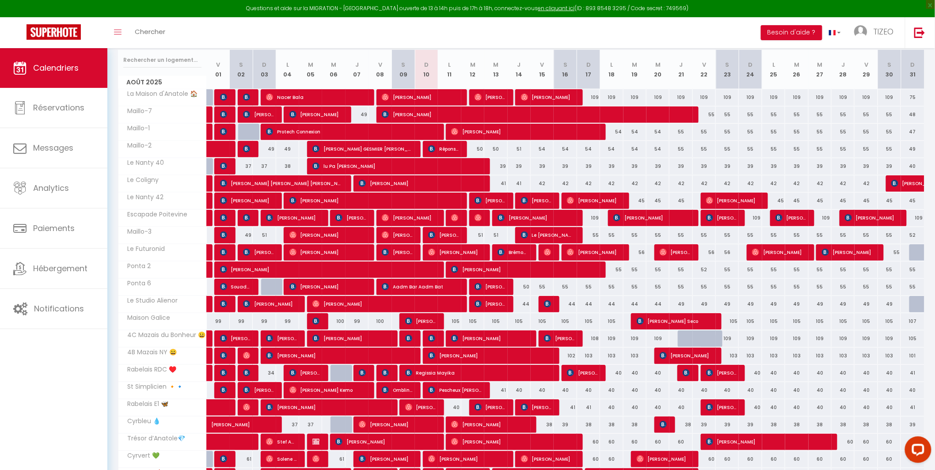
scroll to position [0, 0]
